Goal: Task Accomplishment & Management: Manage account settings

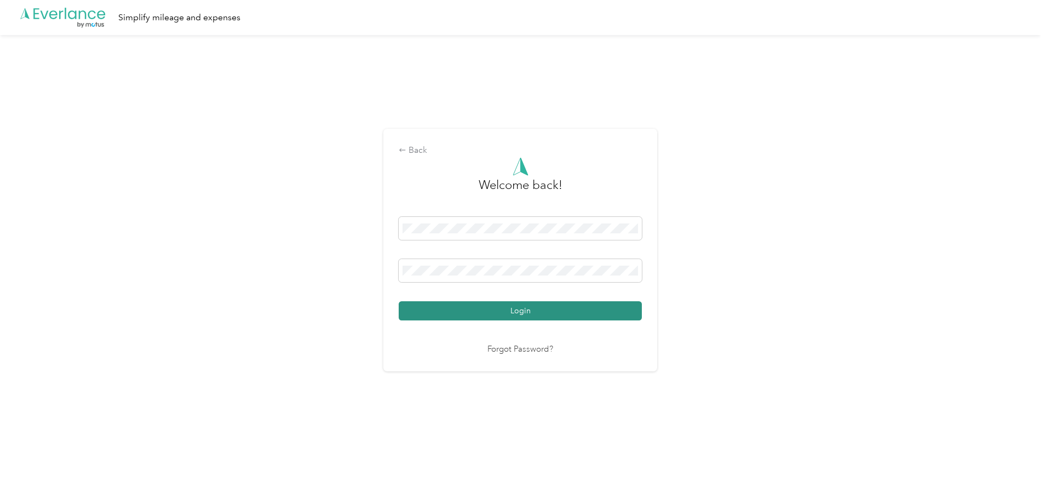
click at [478, 304] on button "Login" at bounding box center [520, 310] width 243 height 19
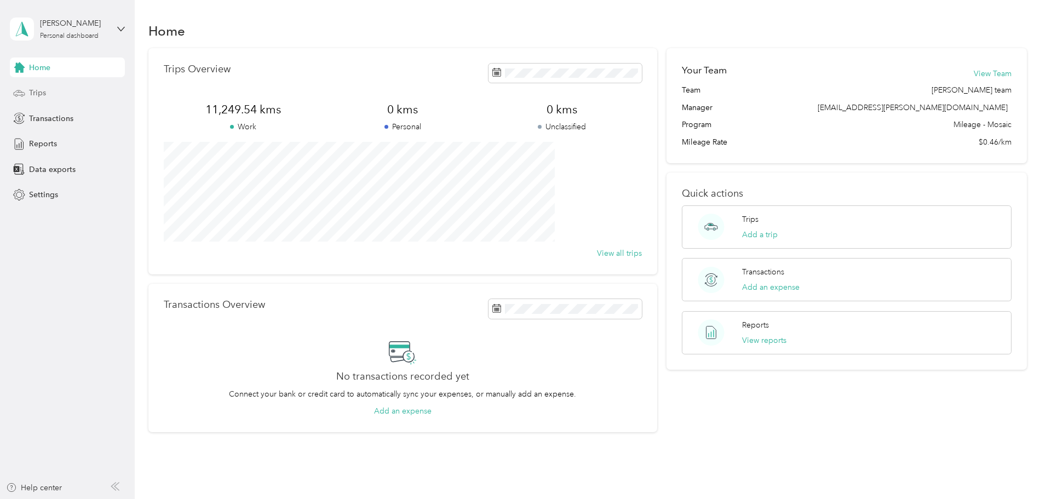
click at [36, 96] on span "Trips" at bounding box center [37, 93] width 17 height 12
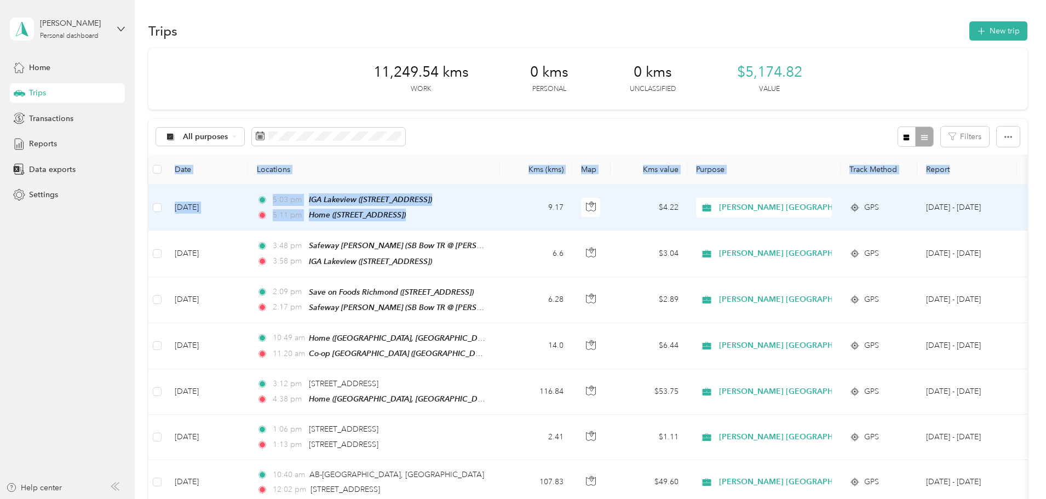
drag, startPoint x: 216, startPoint y: 207, endPoint x: 578, endPoint y: 215, distance: 362.6
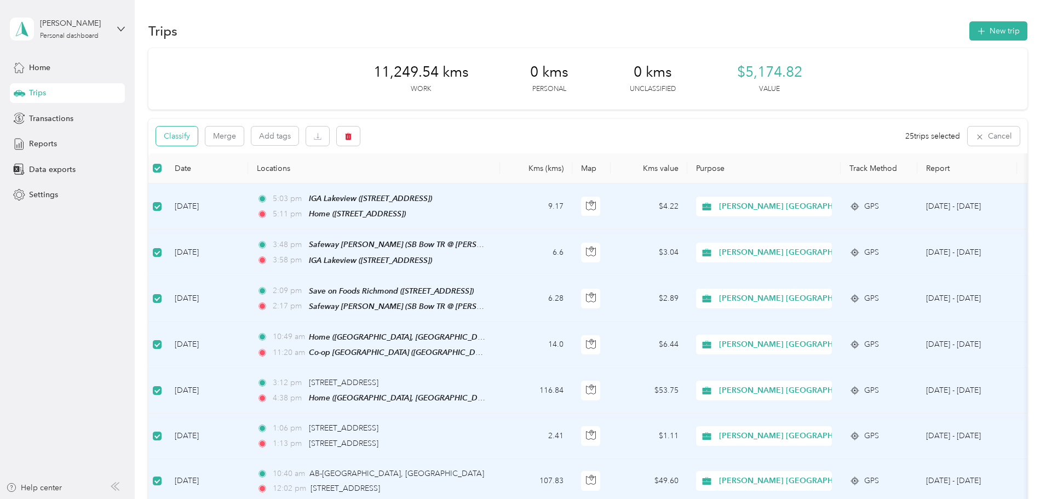
click at [198, 133] on button "Classify" at bounding box center [177, 136] width 42 height 19
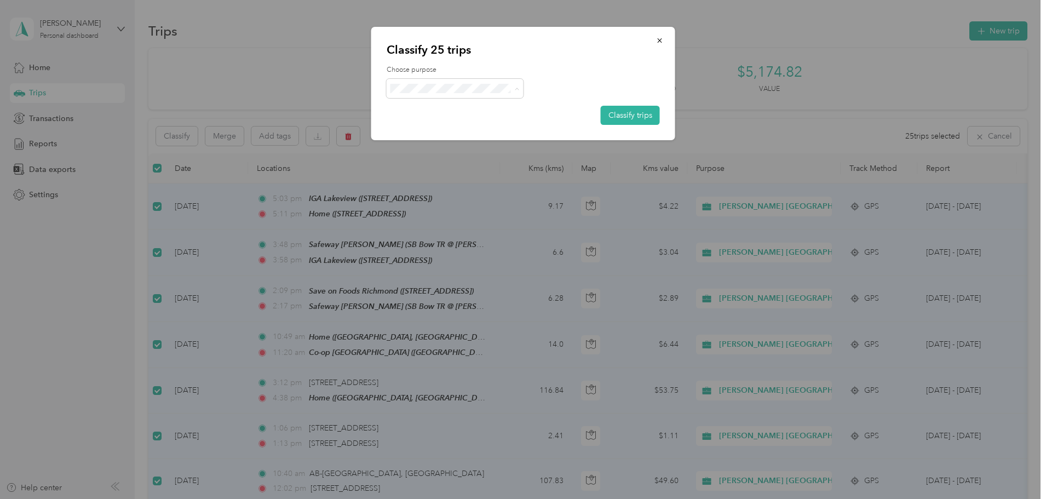
click at [107, 149] on div at bounding box center [523, 249] width 1046 height 499
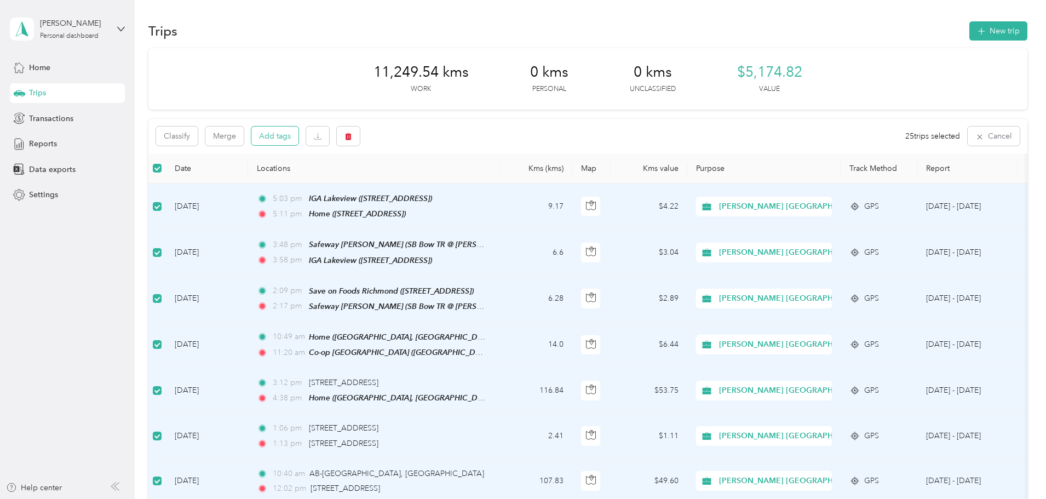
click at [298, 136] on button "Add tags" at bounding box center [274, 136] width 47 height 19
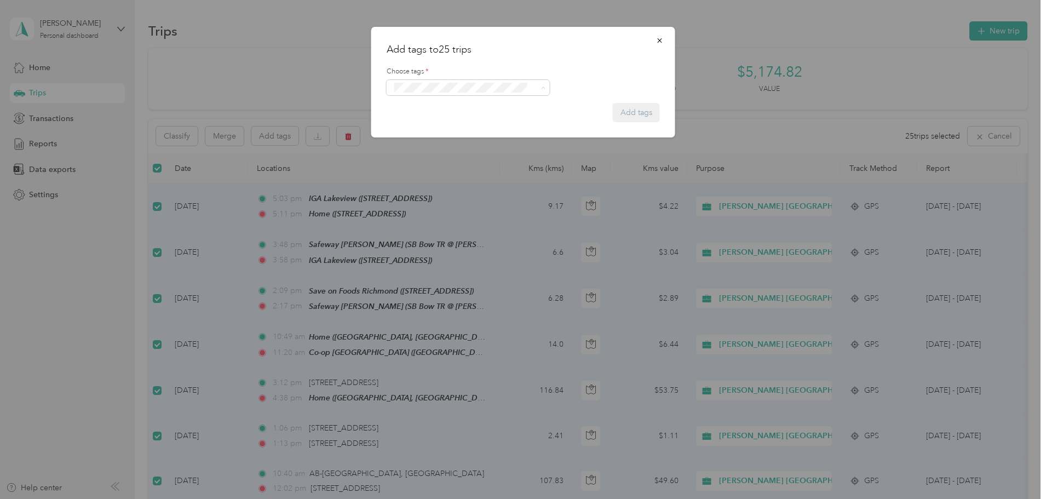
click at [453, 104] on span "Syndicated Retail Cost Capture" at bounding box center [449, 107] width 95 height 10
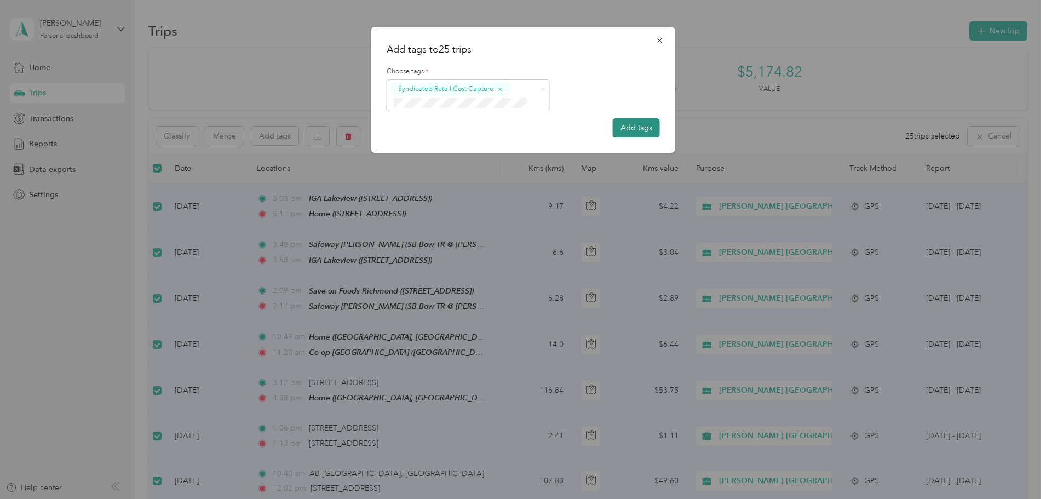
click at [631, 129] on button "Add tags" at bounding box center [636, 127] width 47 height 19
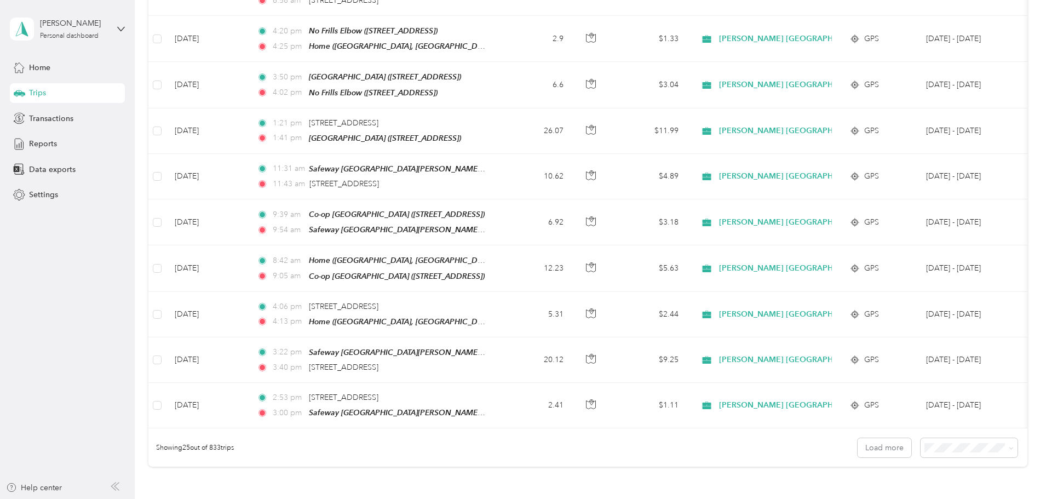
scroll to position [1010, 0]
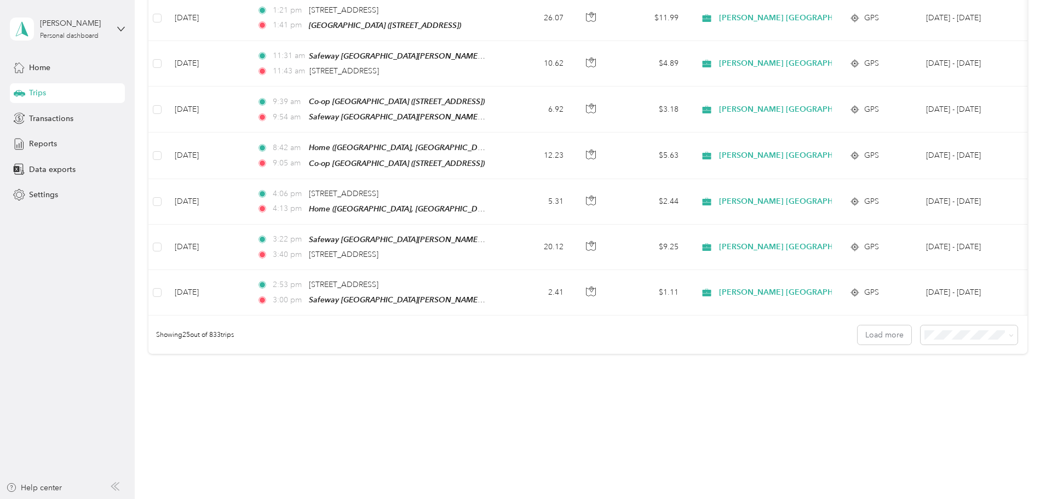
drag, startPoint x: 198, startPoint y: 209, endPoint x: 174, endPoint y: 410, distance: 202.5
click at [872, 387] on span "100 per load" at bounding box center [875, 386] width 45 height 9
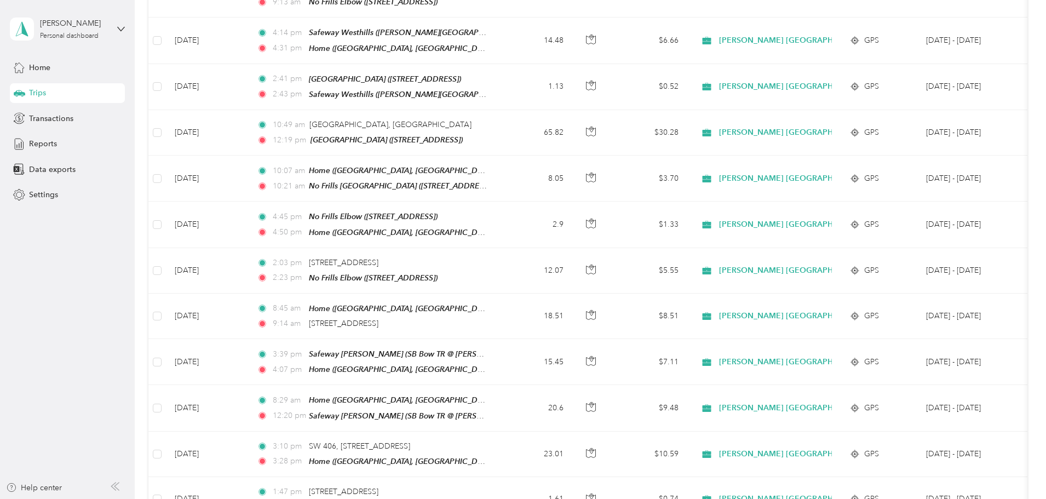
scroll to position [4388, 0]
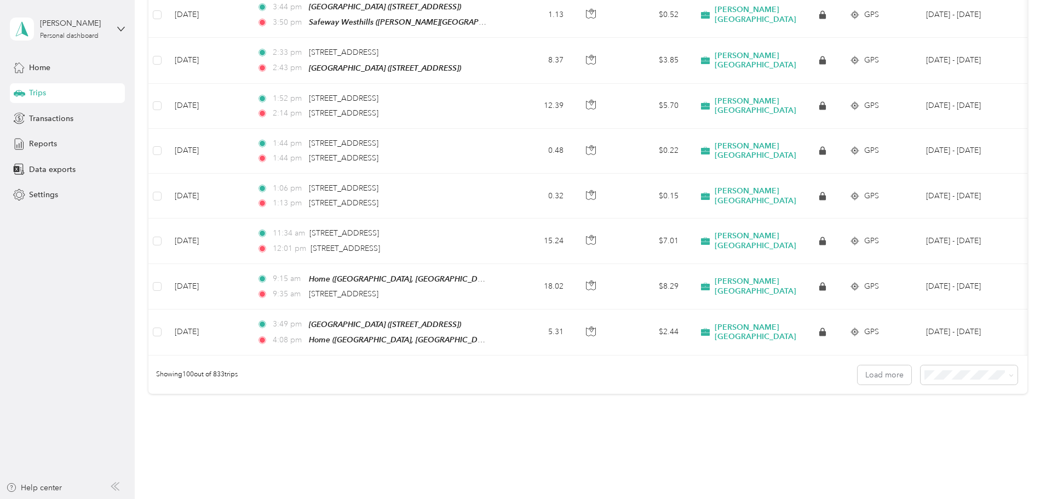
drag, startPoint x: 171, startPoint y: 100, endPoint x: 184, endPoint y: 360, distance: 259.9
click at [792, 355] on div "Showing 100 out of 833 trips Load more" at bounding box center [587, 374] width 879 height 38
click at [858, 365] on button "Load more" at bounding box center [885, 374] width 54 height 19
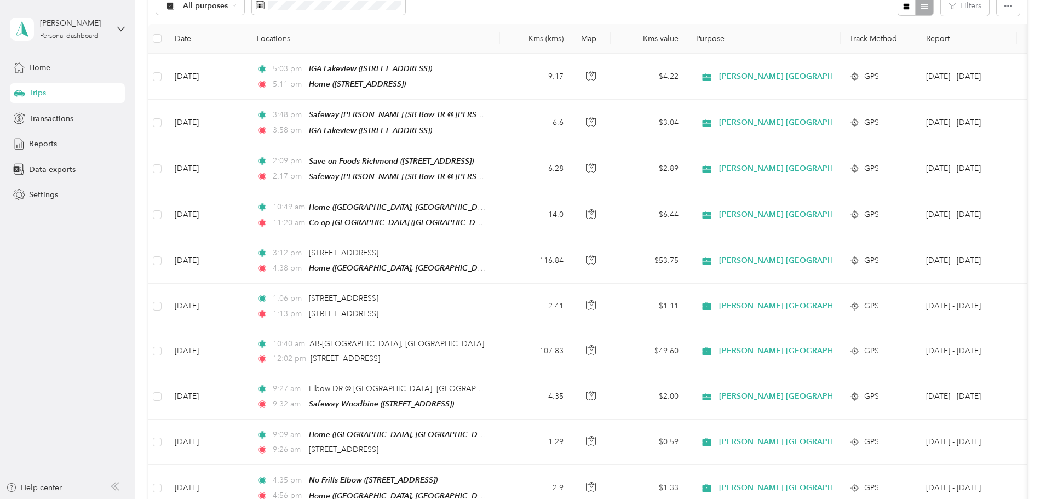
scroll to position [0, 0]
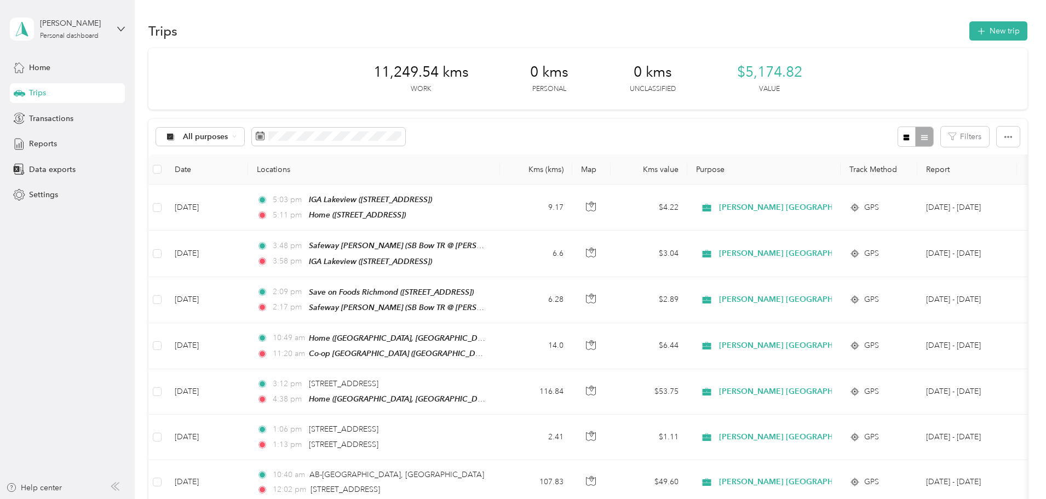
drag, startPoint x: 199, startPoint y: 269, endPoint x: 182, endPoint y: 70, distance: 200.1
click at [45, 139] on span "Reports" at bounding box center [43, 144] width 28 height 12
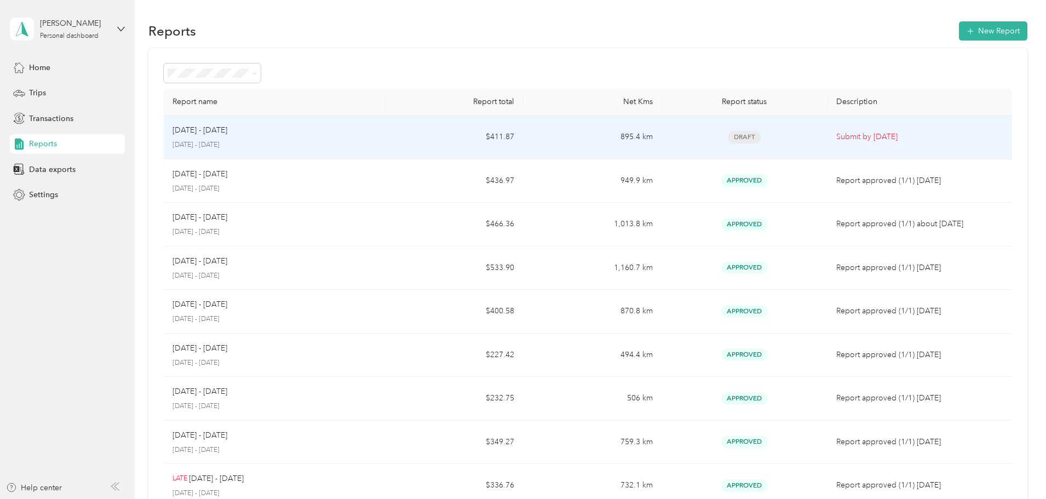
click at [360, 126] on div "[DATE] - [DATE]" at bounding box center [275, 130] width 204 height 12
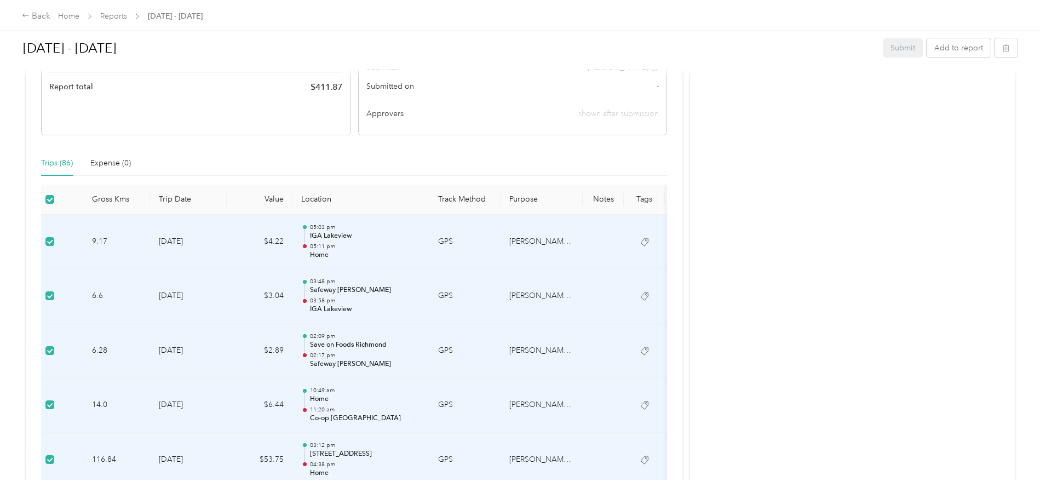
scroll to position [219, 0]
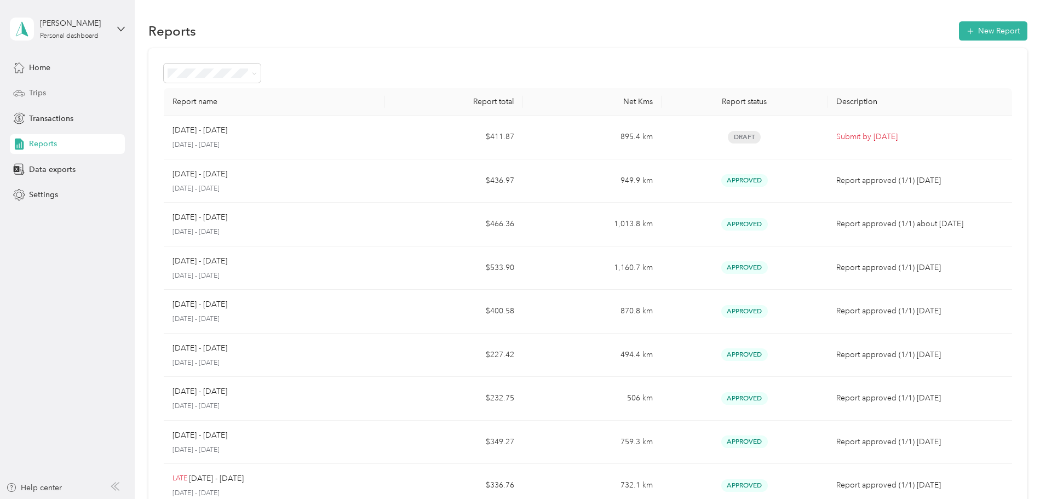
drag, startPoint x: 51, startPoint y: 71, endPoint x: 44, endPoint y: 89, distance: 19.4
click at [48, 77] on div "Home Trips Transactions Reports Data exports Settings" at bounding box center [67, 131] width 115 height 147
click at [42, 90] on span "Trips" at bounding box center [37, 93] width 17 height 12
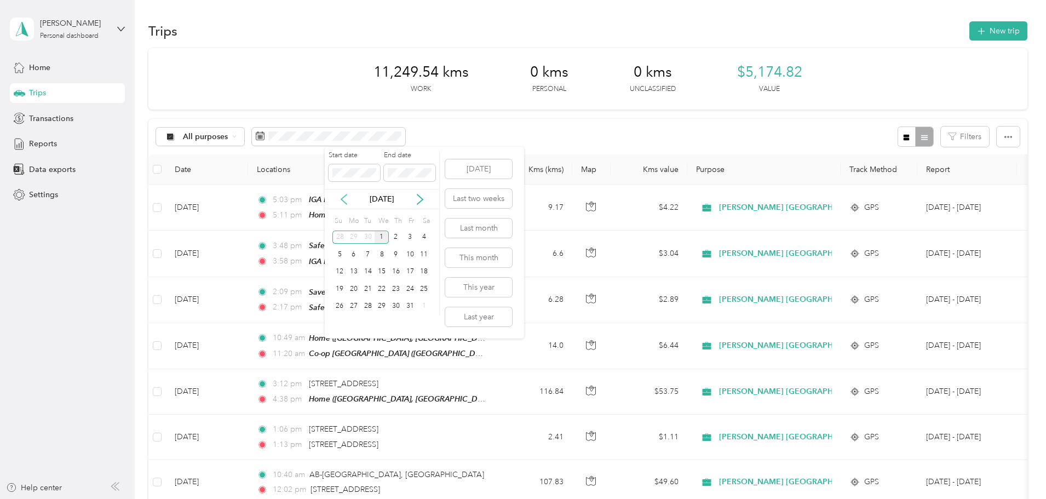
click at [347, 203] on icon at bounding box center [343, 199] width 11 height 11
click at [357, 242] on div "1" at bounding box center [354, 238] width 14 height 14
click at [367, 308] on div "30" at bounding box center [368, 307] width 14 height 14
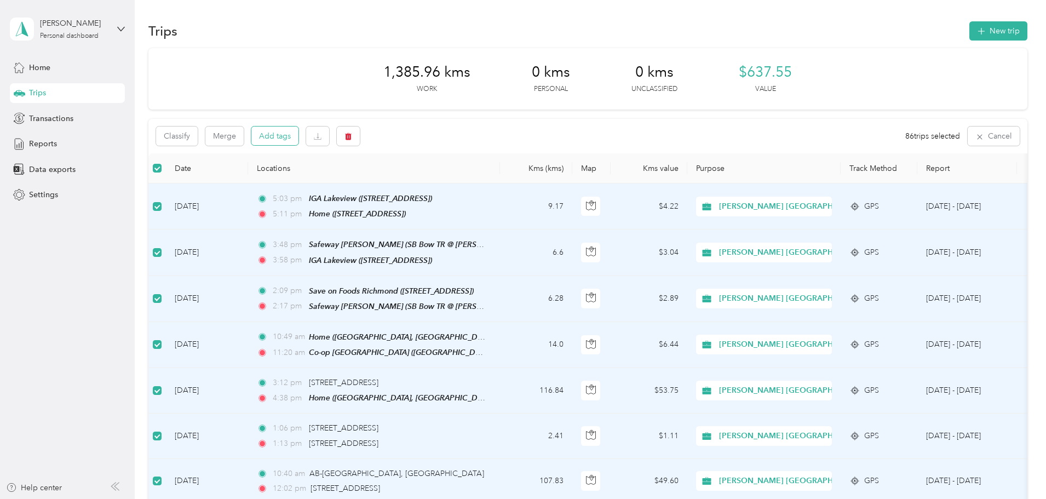
click at [298, 134] on button "Add tags" at bounding box center [274, 136] width 47 height 19
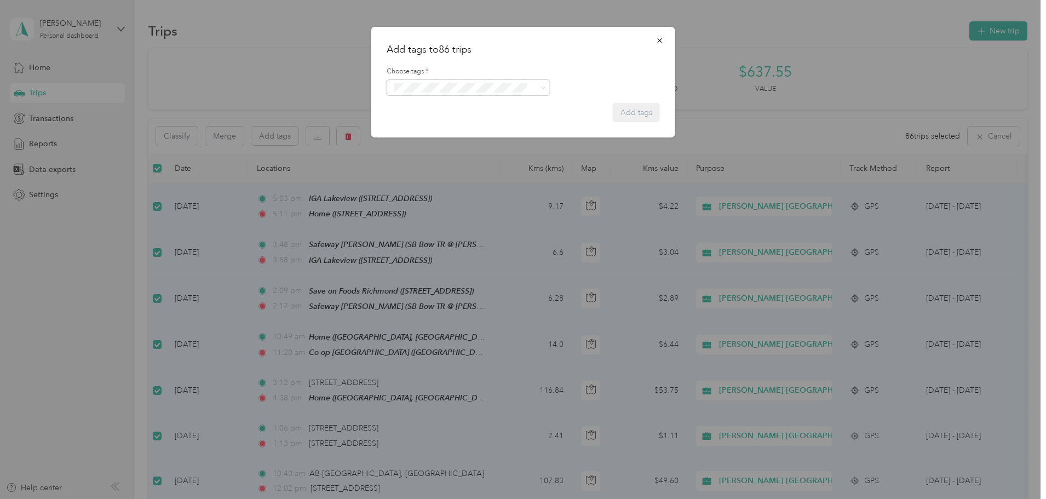
click at [479, 101] on button "Syndicated Retail Cost Capture" at bounding box center [449, 106] width 111 height 14
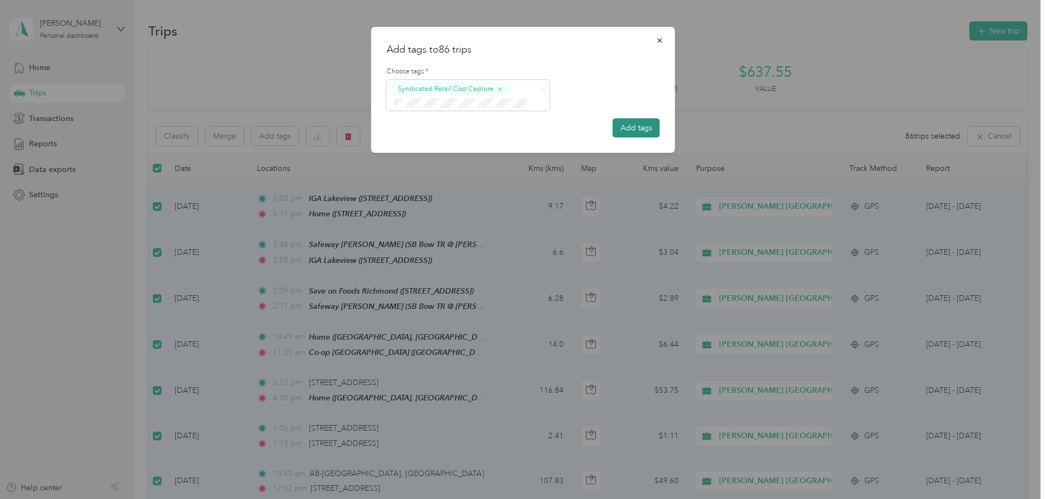
click at [637, 128] on button "Add tags" at bounding box center [636, 127] width 47 height 19
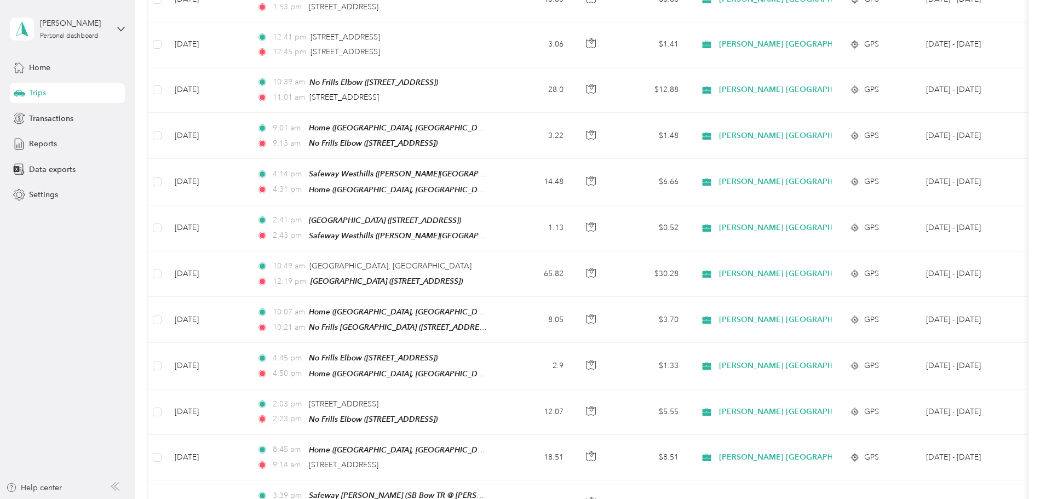
scroll to position [3757, 0]
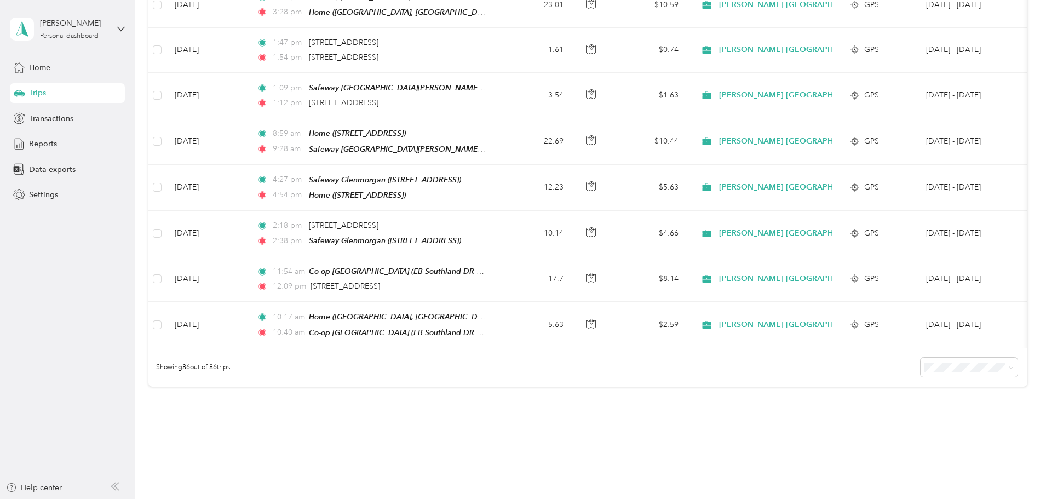
drag, startPoint x: 181, startPoint y: 126, endPoint x: 193, endPoint y: 349, distance: 223.8
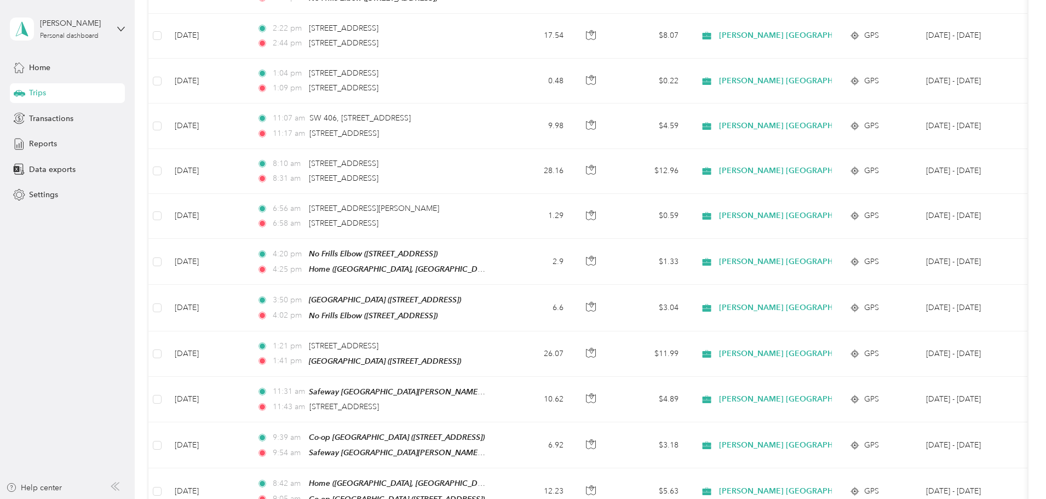
scroll to position [668, 0]
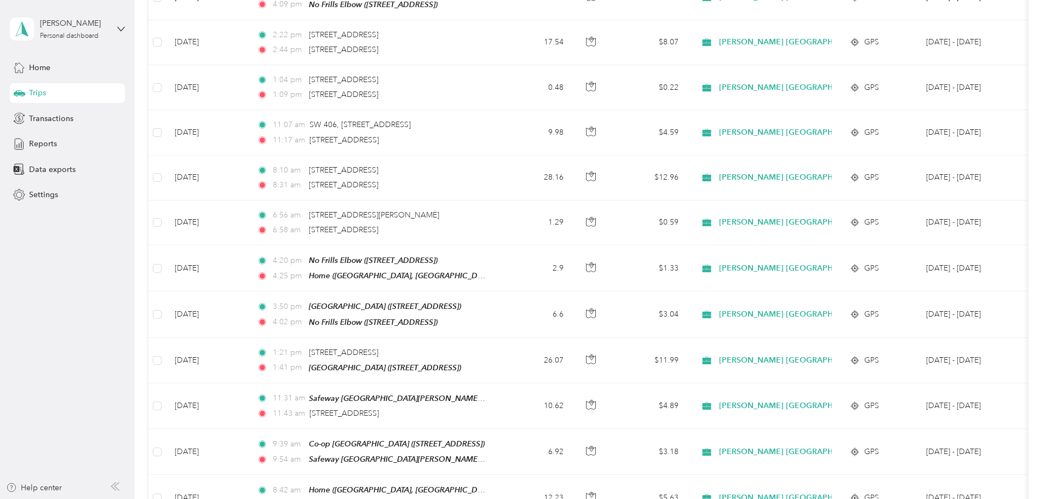
drag, startPoint x: 180, startPoint y: 392, endPoint x: 185, endPoint y: 368, distance: 24.0
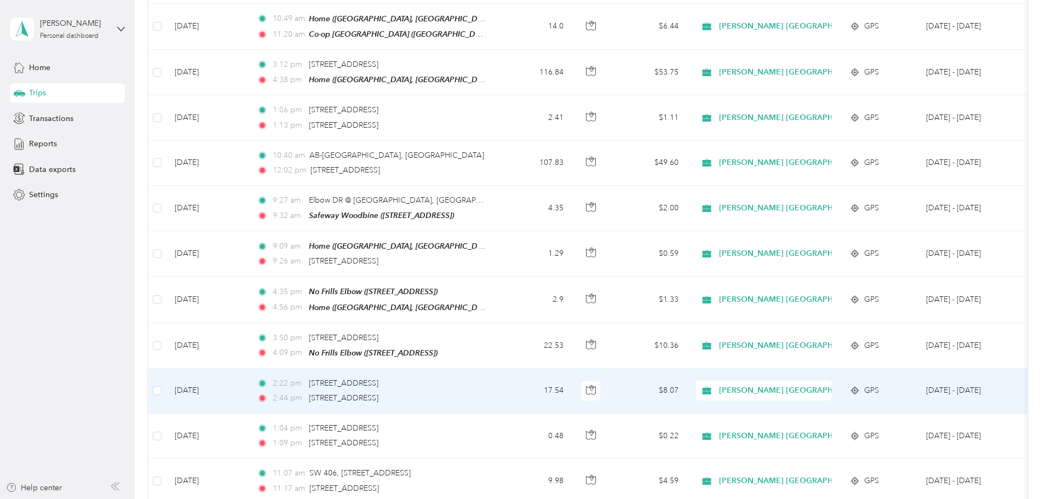
scroll to position [284, 0]
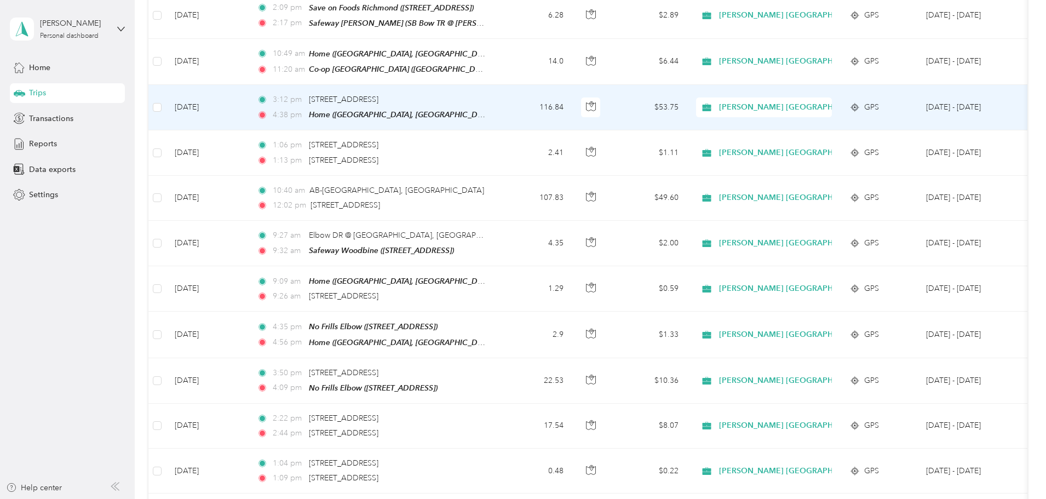
click at [572, 102] on td "116.84" at bounding box center [536, 107] width 72 height 45
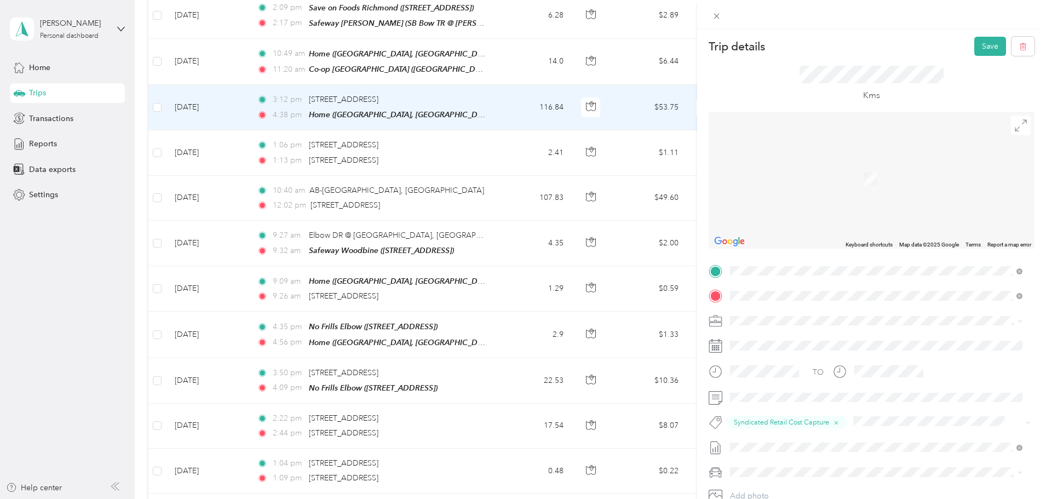
click at [819, 343] on div "[STREET_ADDRESS]" at bounding box center [876, 336] width 285 height 15
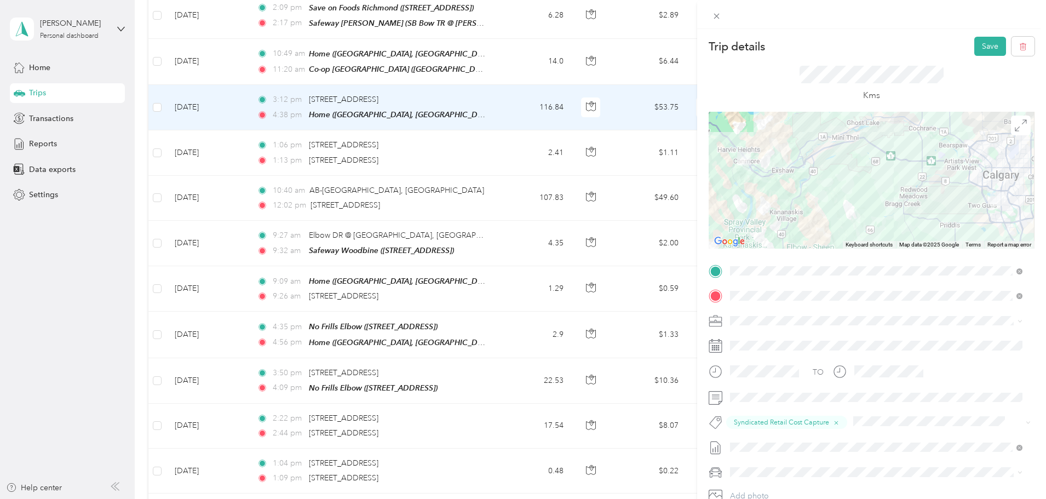
click at [816, 363] on span "[STREET_ADDRESS]" at bounding box center [786, 358] width 70 height 10
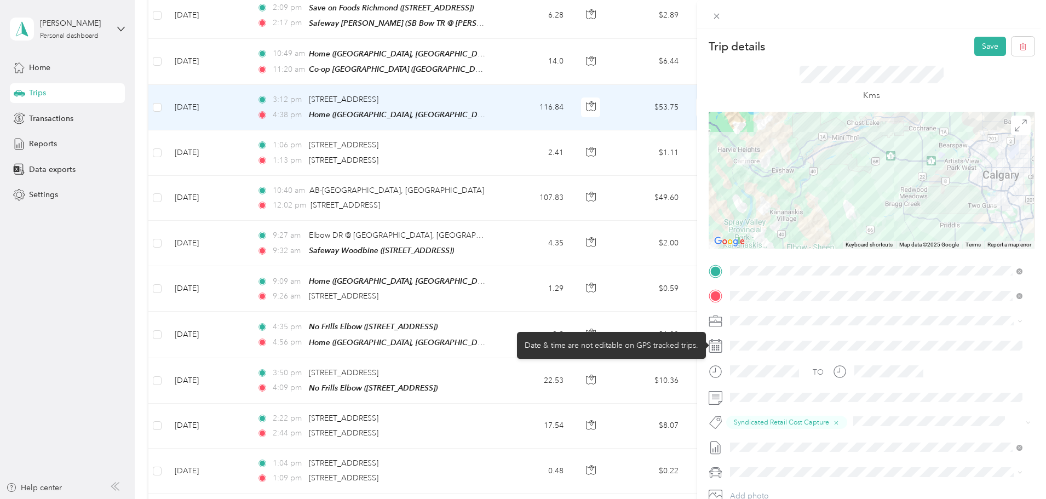
click at [758, 345] on div at bounding box center [880, 346] width 308 height 18
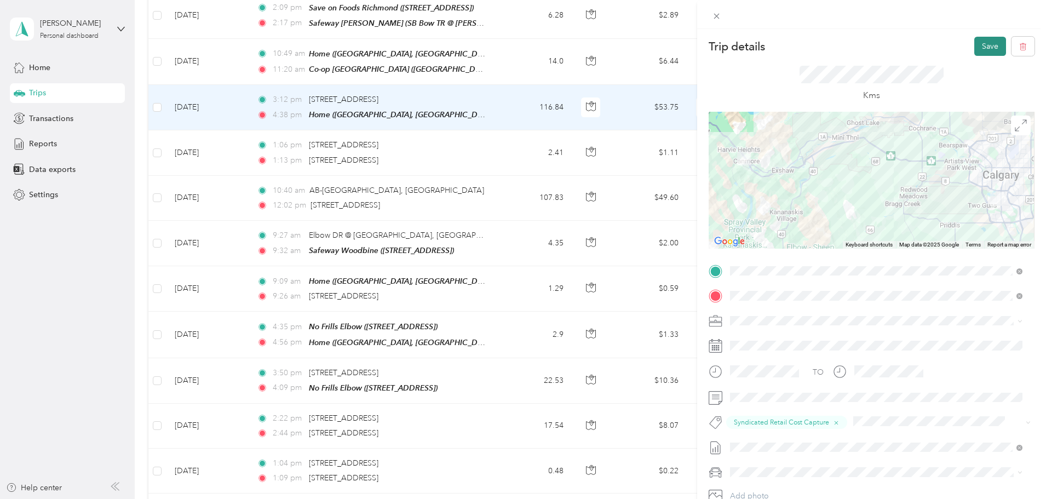
click at [982, 47] on button "Save" at bounding box center [990, 46] width 32 height 19
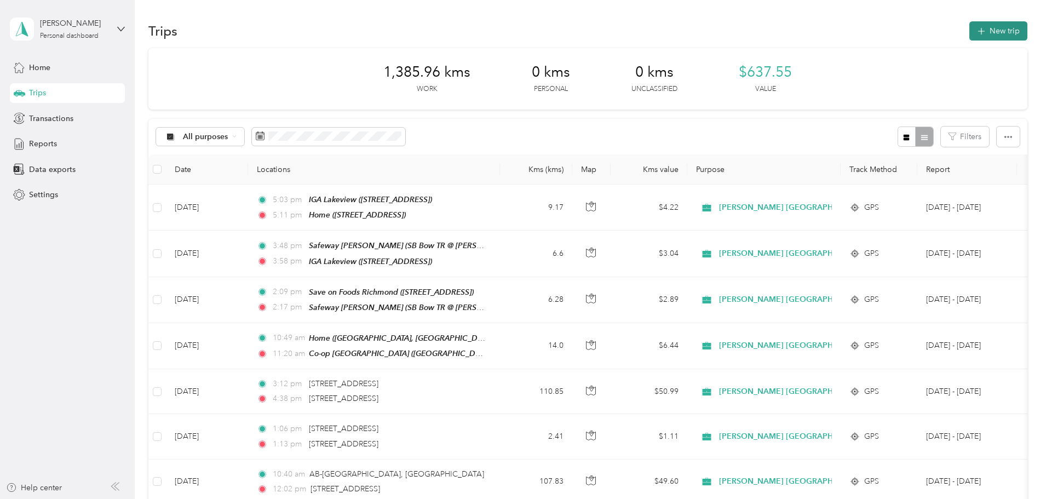
click at [969, 25] on button "New trip" at bounding box center [998, 30] width 58 height 19
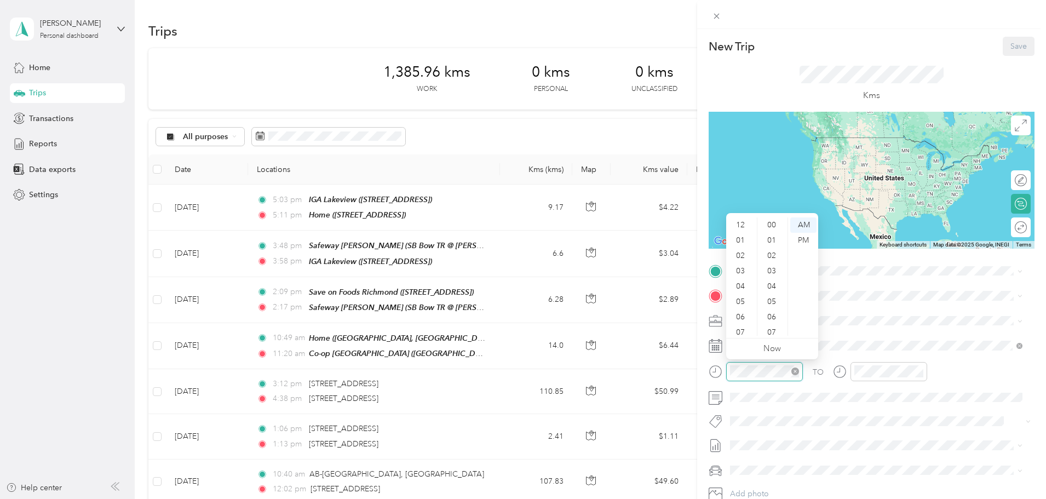
scroll to position [368, 0]
click at [739, 239] on div "05" at bounding box center [741, 235] width 26 height 15
click at [800, 238] on div "PM" at bounding box center [803, 240] width 26 height 15
click at [772, 225] on div "00" at bounding box center [773, 224] width 26 height 15
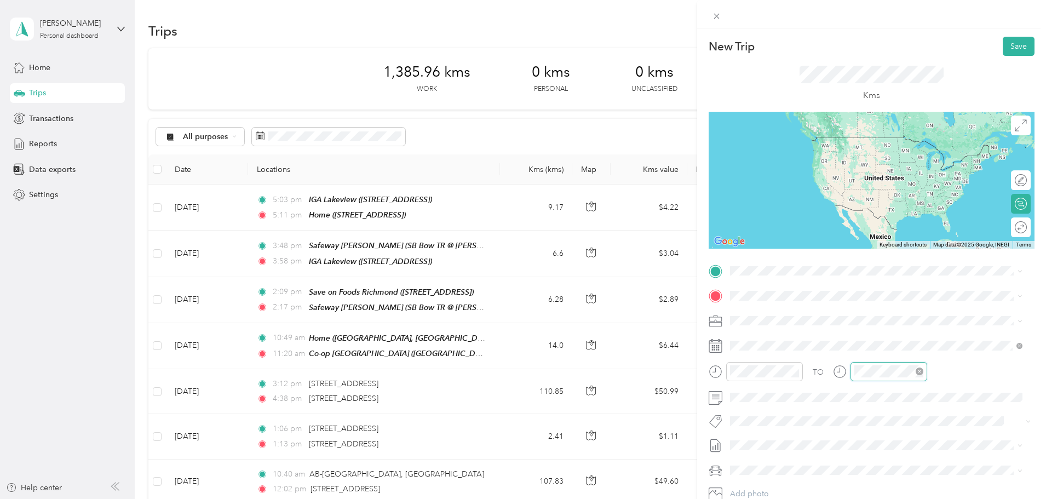
scroll to position [66, 0]
click at [863, 239] on div "05" at bounding box center [866, 235] width 26 height 15
click at [897, 223] on div "00" at bounding box center [897, 224] width 26 height 15
click at [928, 237] on div "PM" at bounding box center [928, 240] width 26 height 15
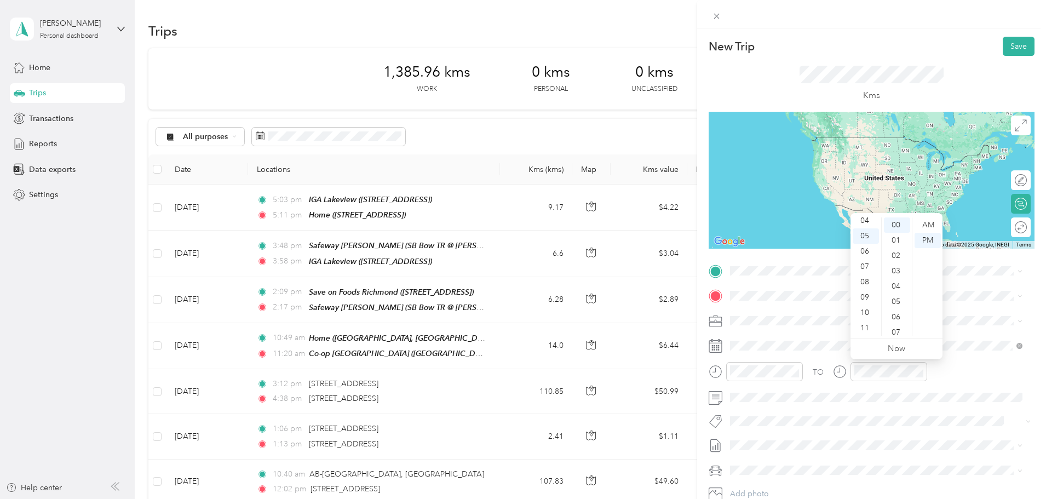
click at [880, 406] on div "TO Add photo" at bounding box center [872, 394] width 326 height 265
click at [757, 436] on span "Syndicated Retail Cost Capture" at bounding box center [788, 441] width 95 height 10
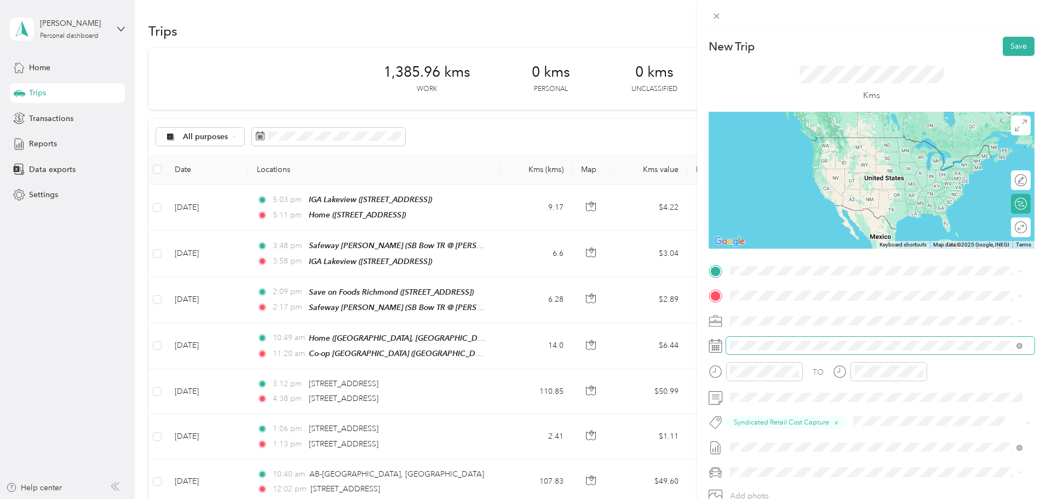
click at [762, 350] on span at bounding box center [880, 346] width 308 height 18
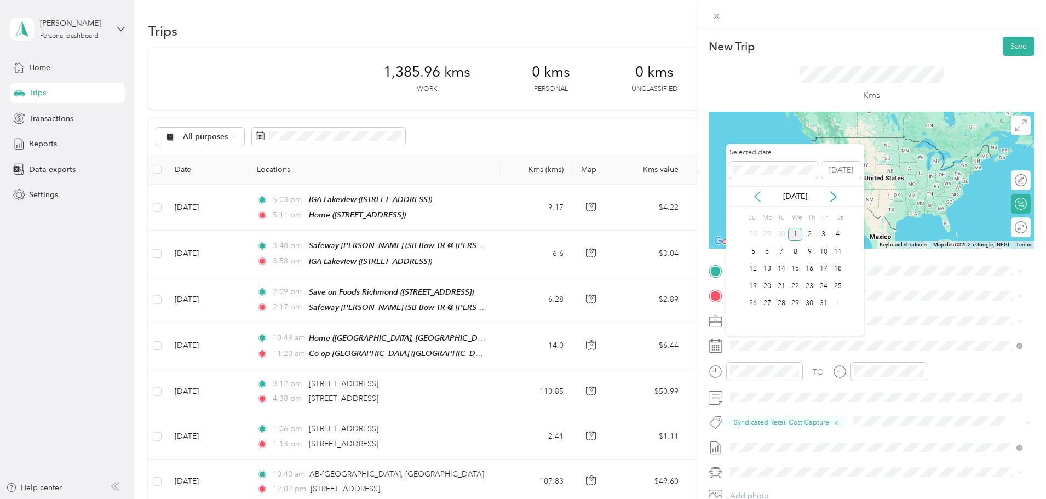
click at [757, 197] on icon at bounding box center [757, 196] width 11 height 11
click at [768, 305] on div "29" at bounding box center [767, 304] width 14 height 14
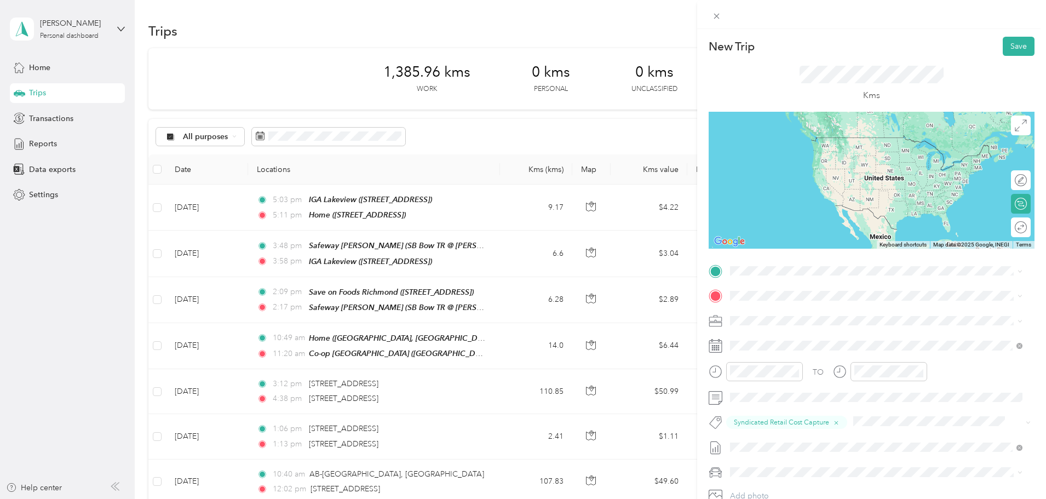
click at [758, 487] on li "[DATE] - [DATE] Draft" at bounding box center [876, 483] width 300 height 18
click at [808, 338] on span "[STREET_ADDRESS]" at bounding box center [786, 333] width 70 height 10
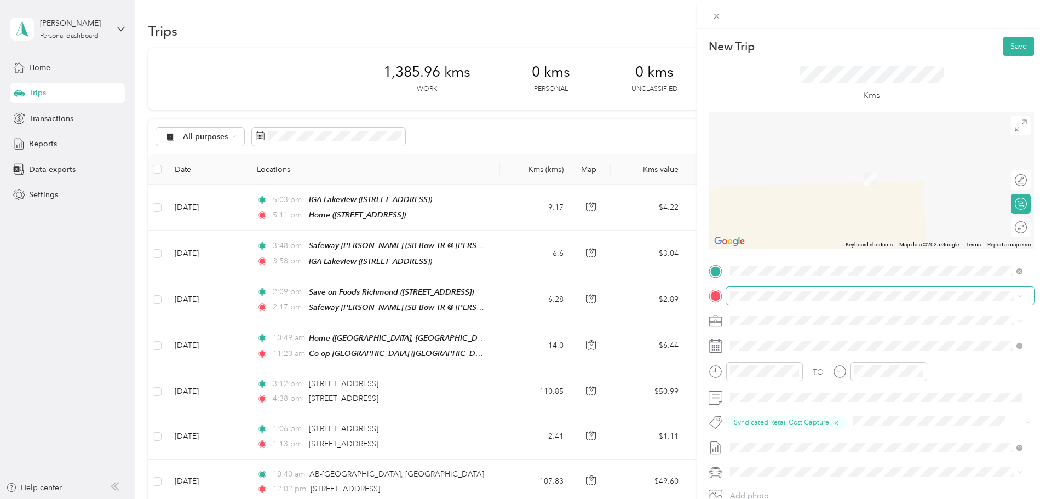
click at [789, 301] on span at bounding box center [880, 296] width 308 height 18
drag, startPoint x: 780, startPoint y: 345, endPoint x: 781, endPoint y: 328, distance: 17.0
click at [781, 386] on span "[STREET_ADDRESS]" at bounding box center [786, 385] width 70 height 9
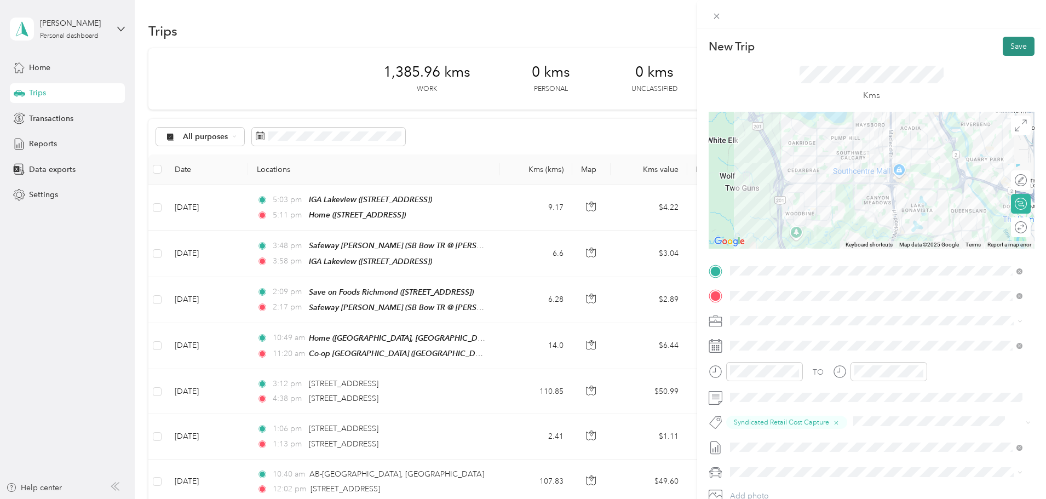
click at [1004, 49] on button "Save" at bounding box center [1019, 46] width 32 height 19
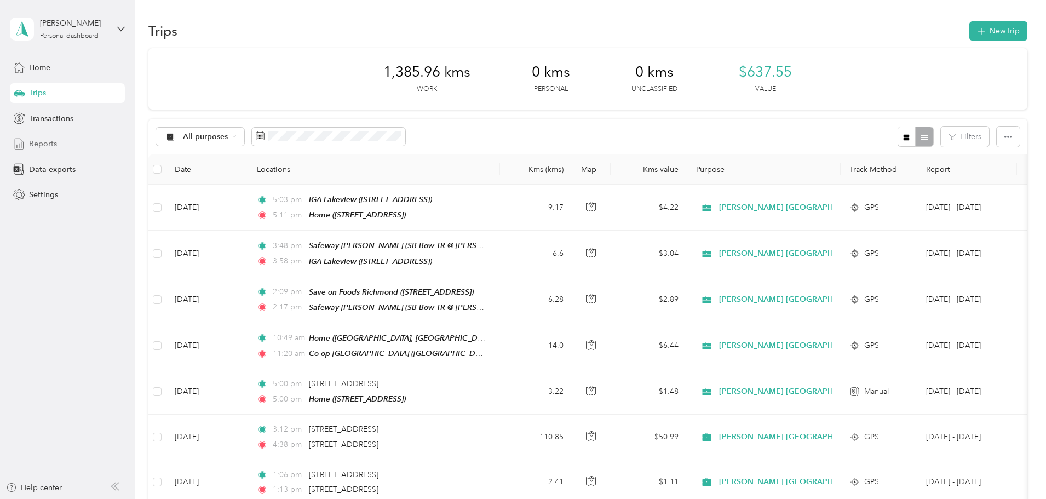
click at [43, 144] on span "Reports" at bounding box center [43, 144] width 28 height 12
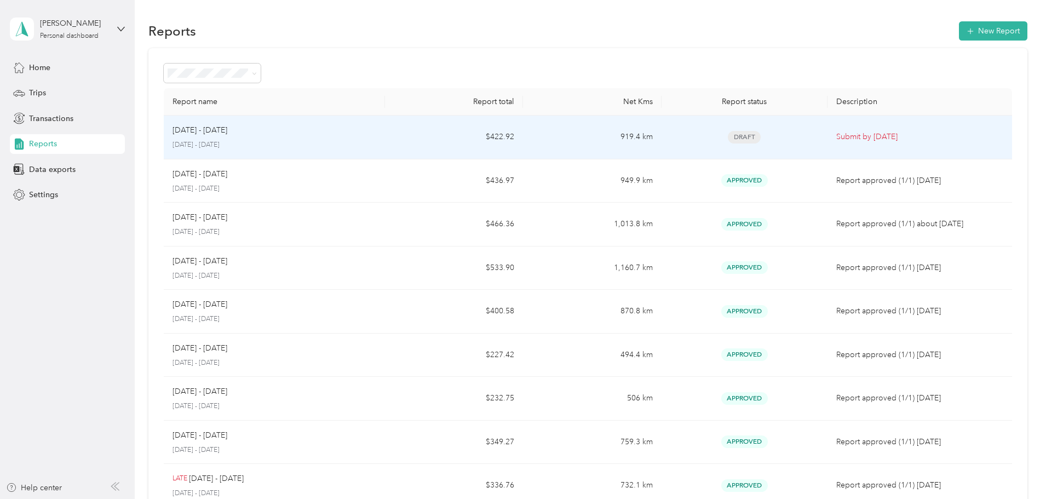
click at [356, 133] on div "[DATE] - [DATE]" at bounding box center [275, 130] width 204 height 12
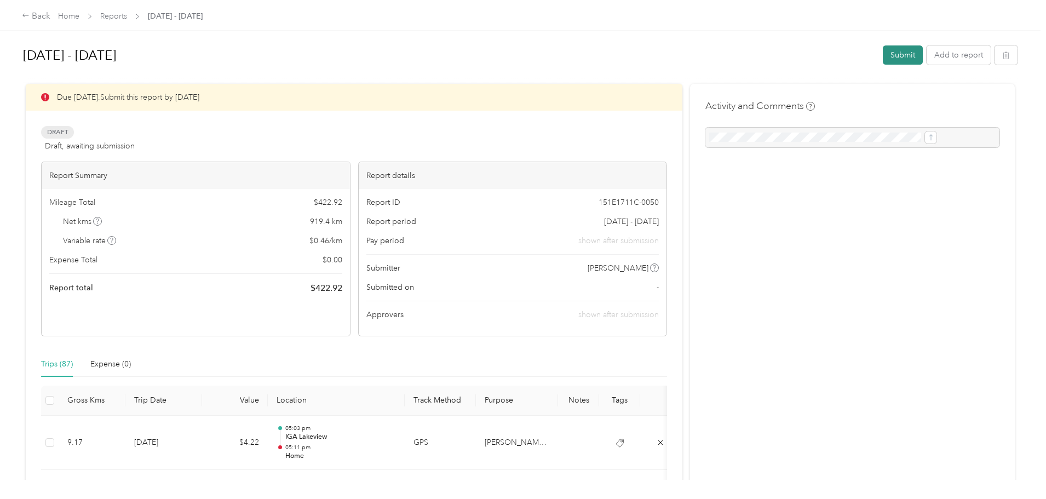
click at [883, 50] on button "Submit" at bounding box center [903, 54] width 40 height 19
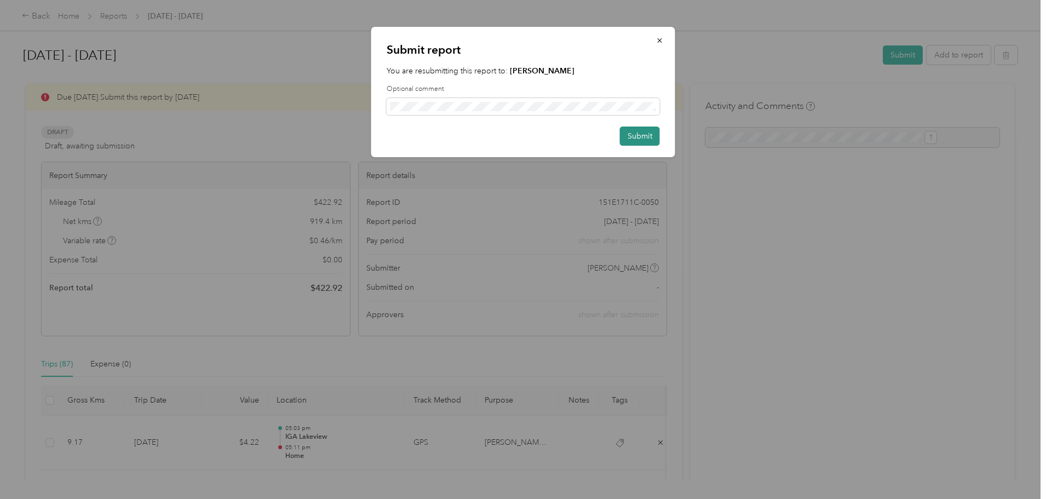
click at [646, 138] on button "Submit" at bounding box center [640, 136] width 40 height 19
